Goal: Transaction & Acquisition: Purchase product/service

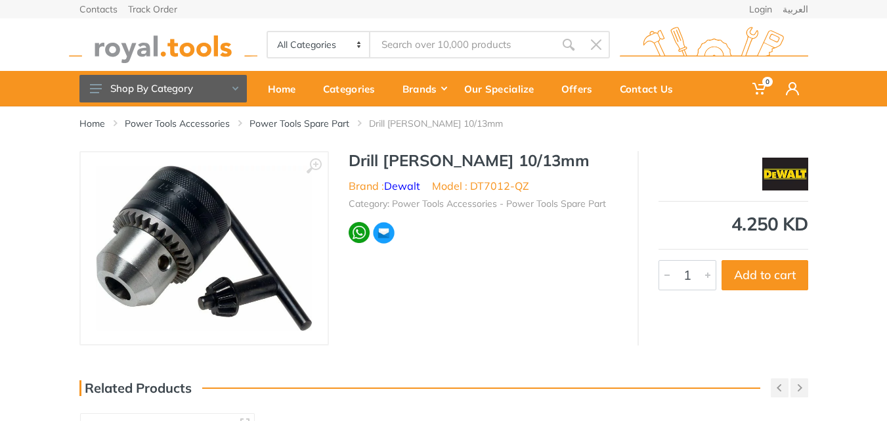
click at [187, 223] on img at bounding box center [204, 249] width 216 height 166
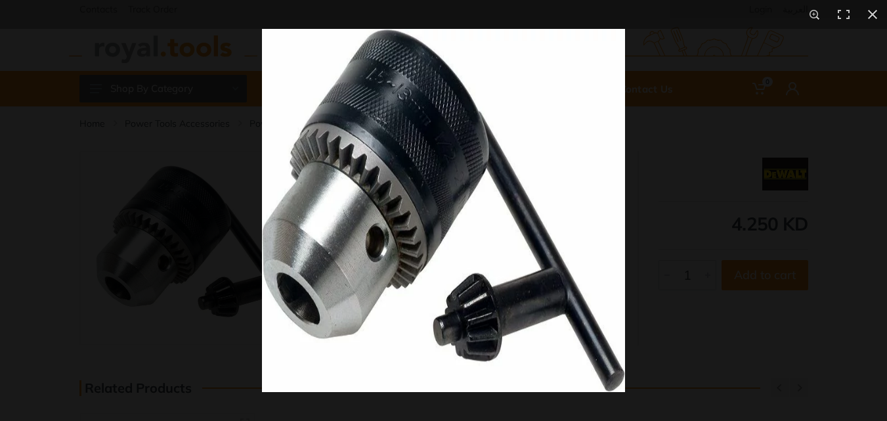
click at [436, 286] on img at bounding box center [443, 210] width 363 height 363
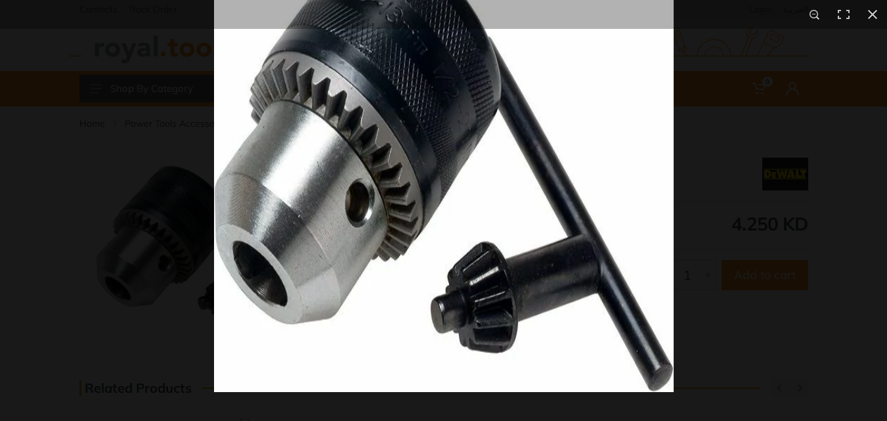
click at [380, 230] on img at bounding box center [444, 162] width 460 height 460
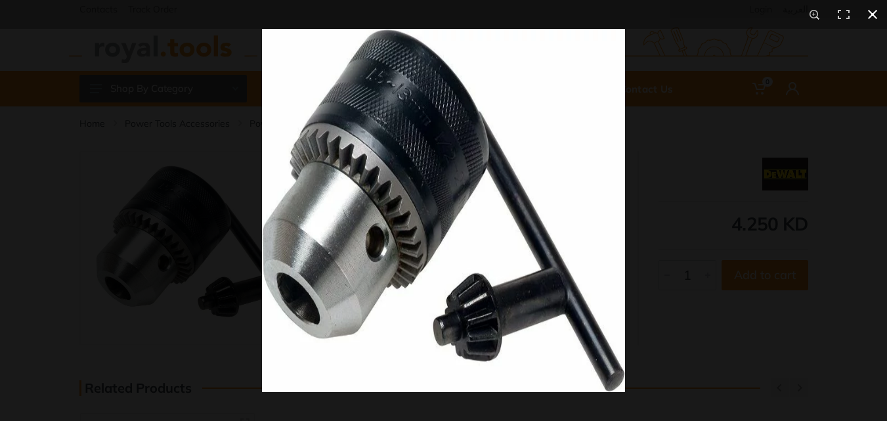
click at [872, 11] on button at bounding box center [873, 14] width 29 height 29
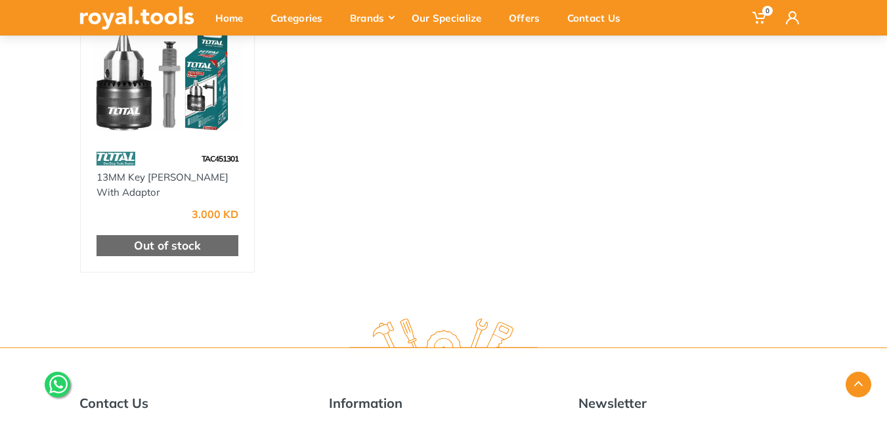
scroll to position [328, 0]
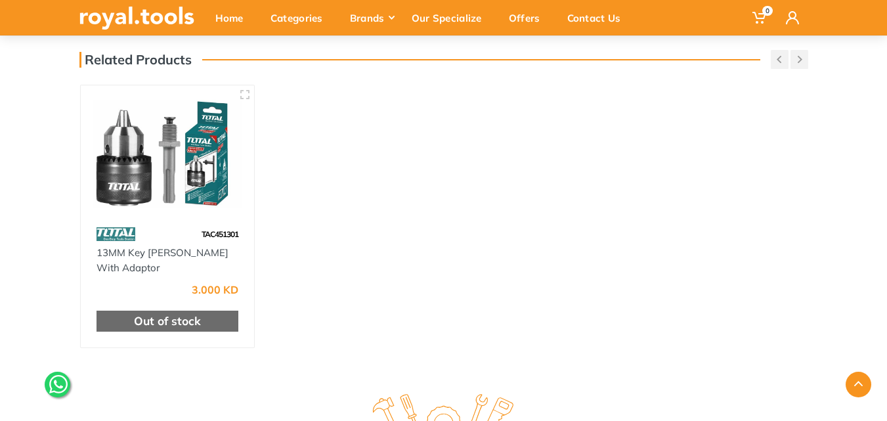
click at [138, 177] on img at bounding box center [168, 153] width 150 height 112
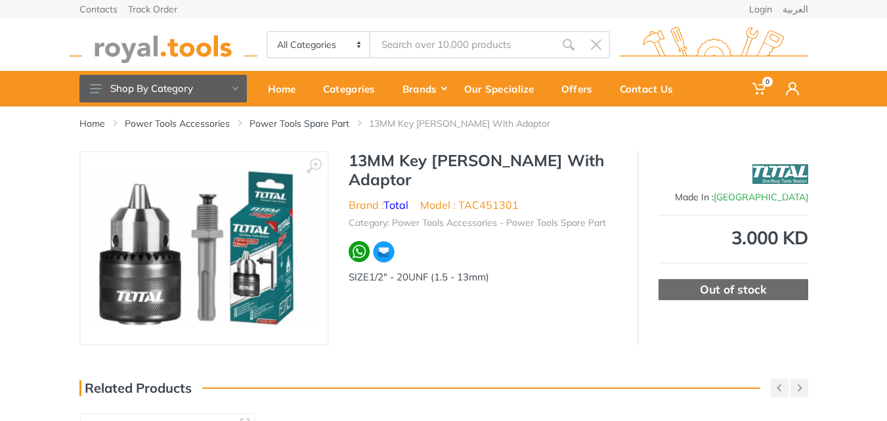
click at [168, 248] on img at bounding box center [204, 248] width 221 height 158
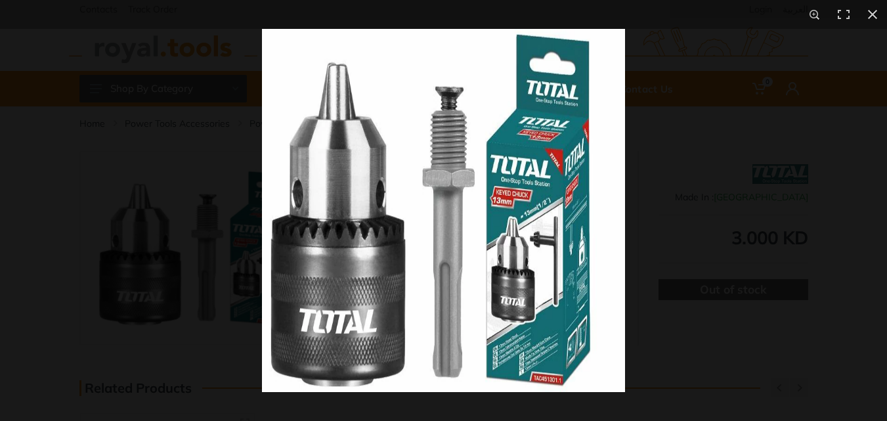
click at [351, 273] on img at bounding box center [443, 210] width 363 height 363
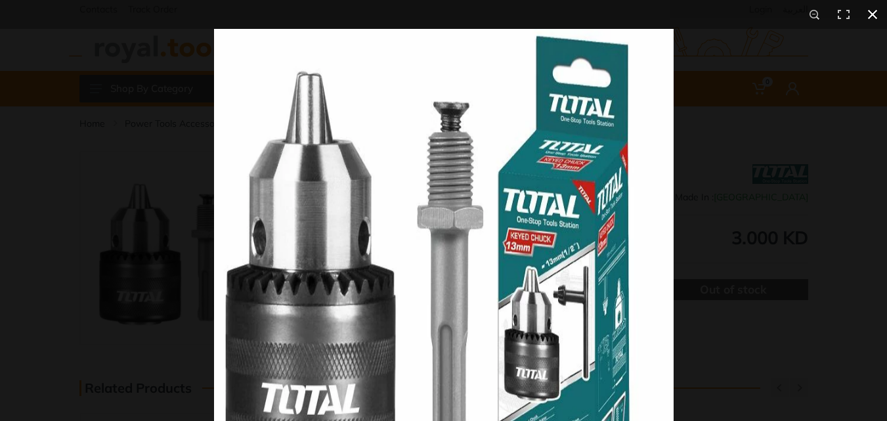
click at [872, 17] on button at bounding box center [873, 14] width 29 height 29
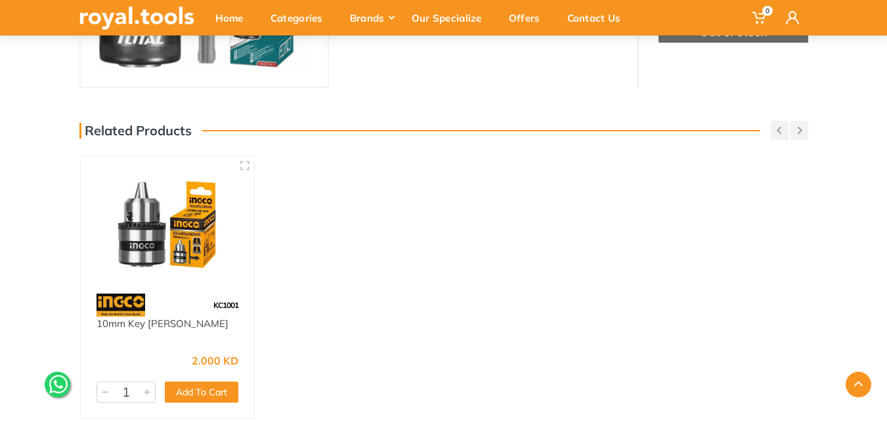
scroll to position [263, 0]
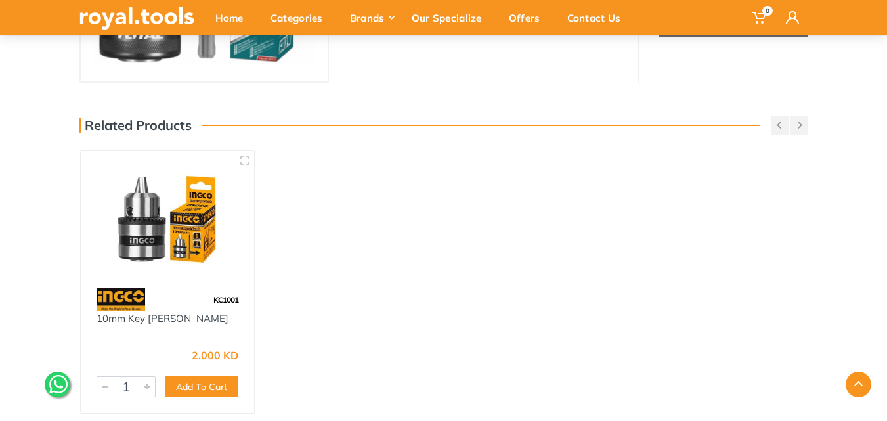
click at [141, 235] on img at bounding box center [168, 219] width 150 height 112
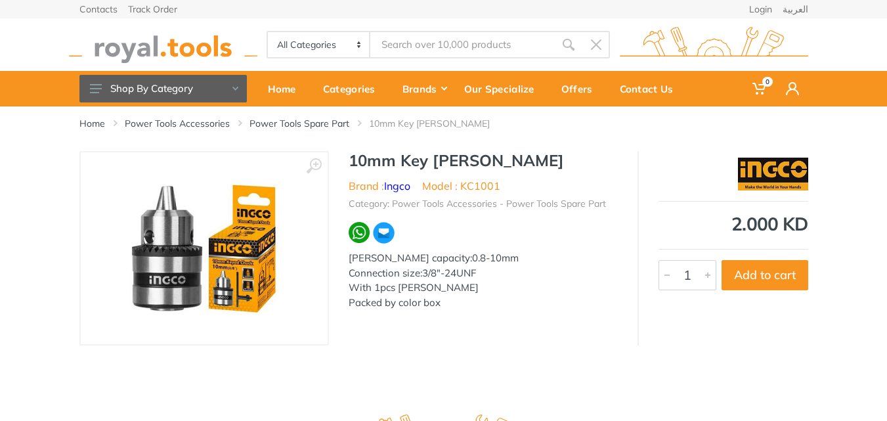
click at [187, 250] on img at bounding box center [205, 249] width 166 height 166
